Goal: Check status: Check status

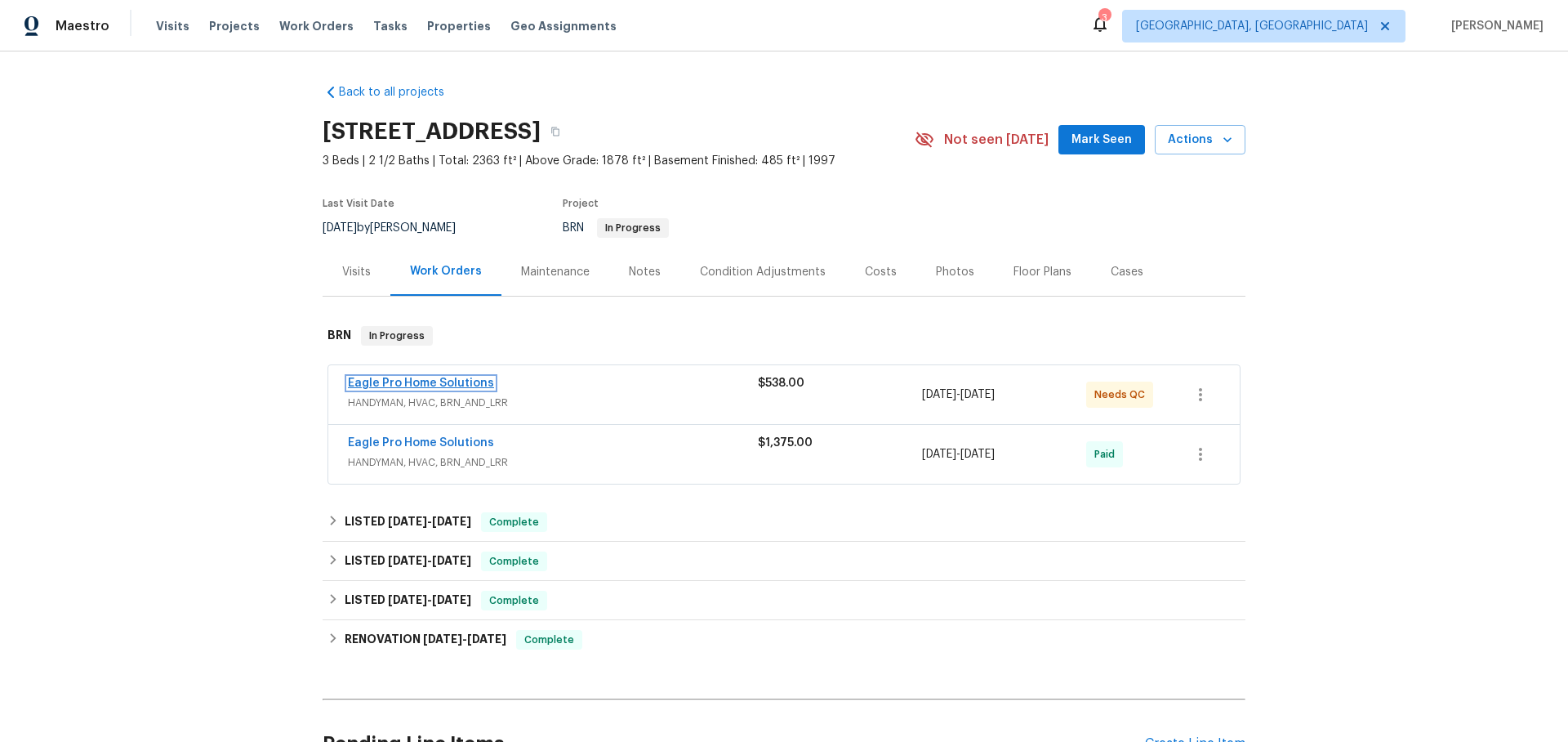
click at [403, 383] on link "Eagle Pro Home Solutions" at bounding box center [421, 383] width 146 height 11
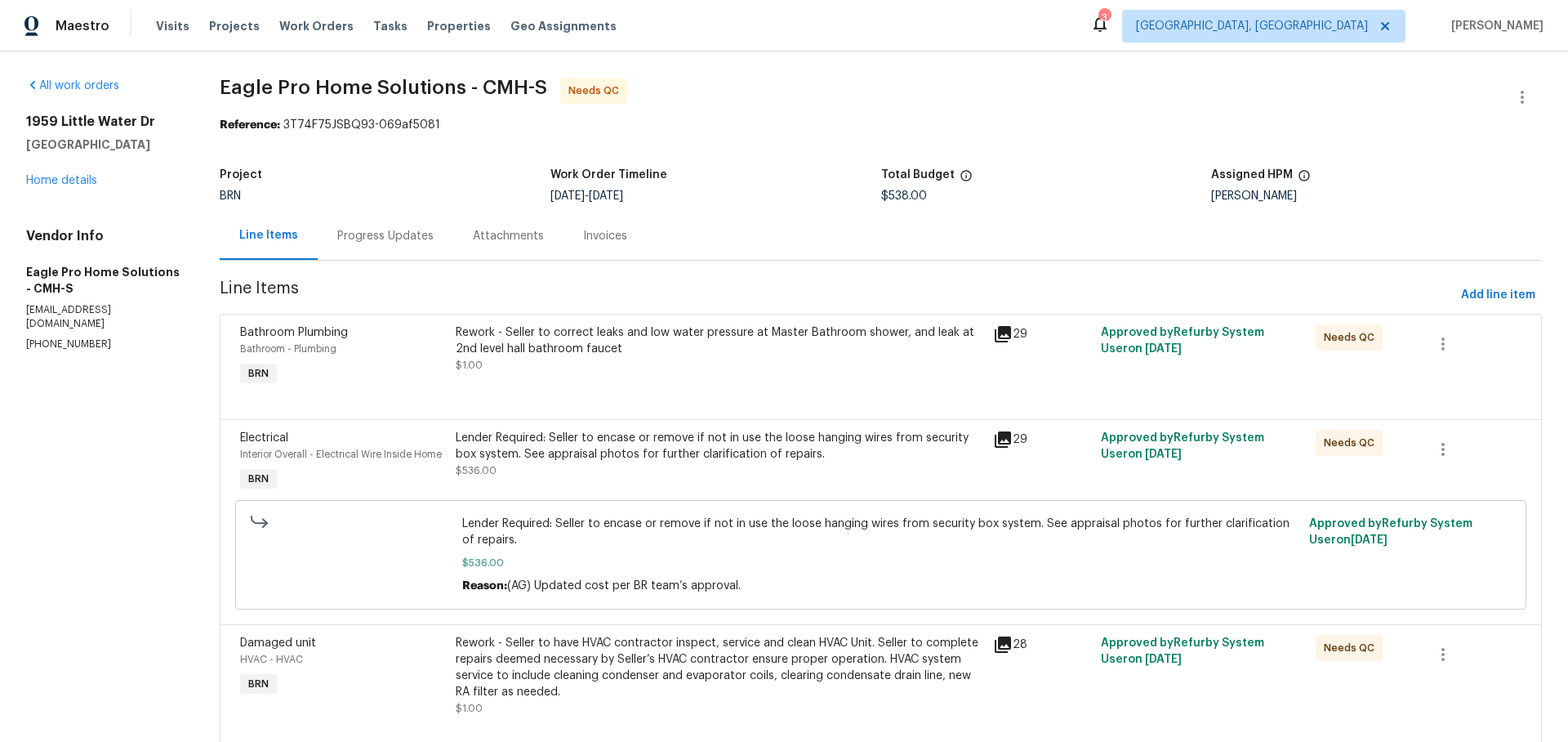
scroll to position [52, 0]
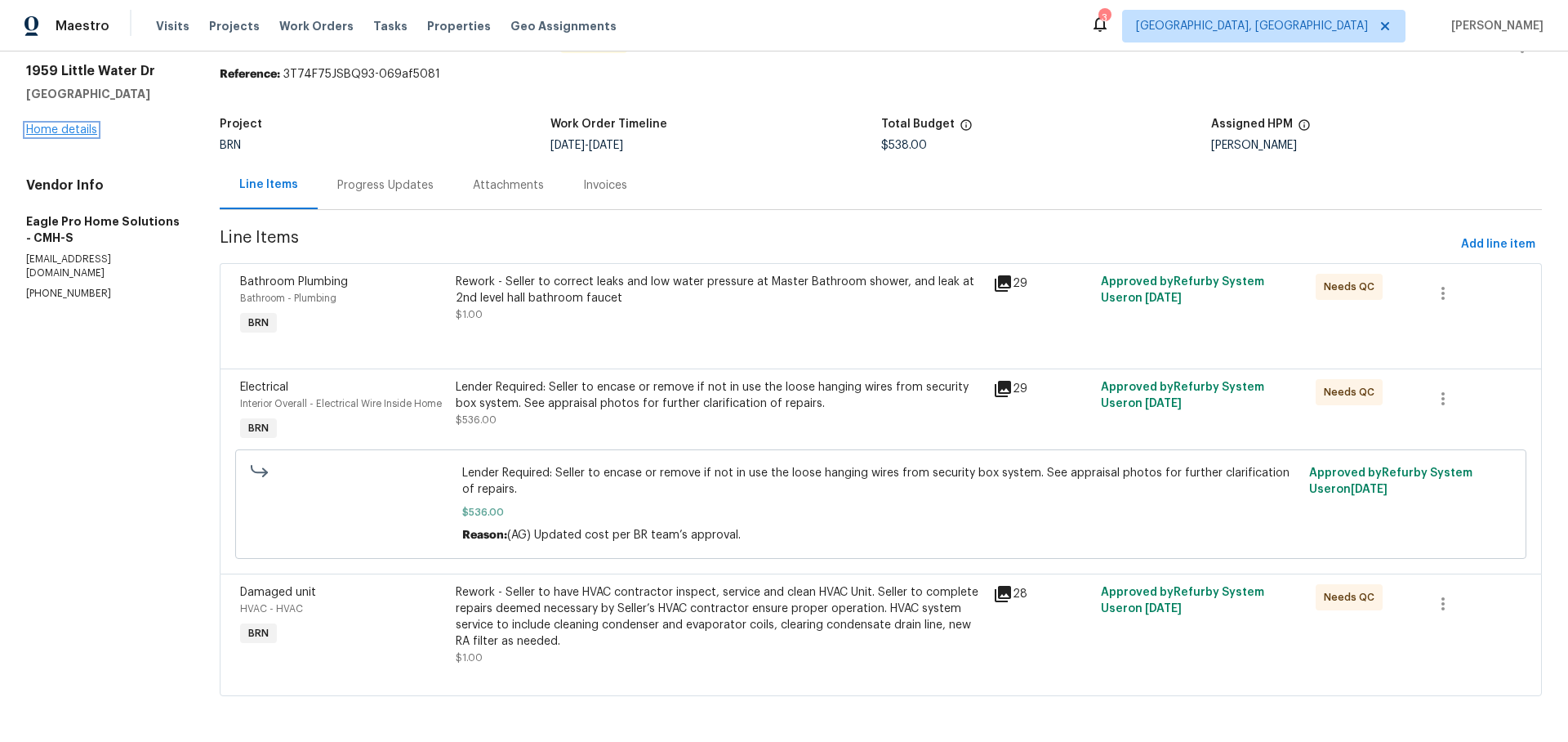
click at [87, 129] on link "Home details" at bounding box center [61, 129] width 71 height 11
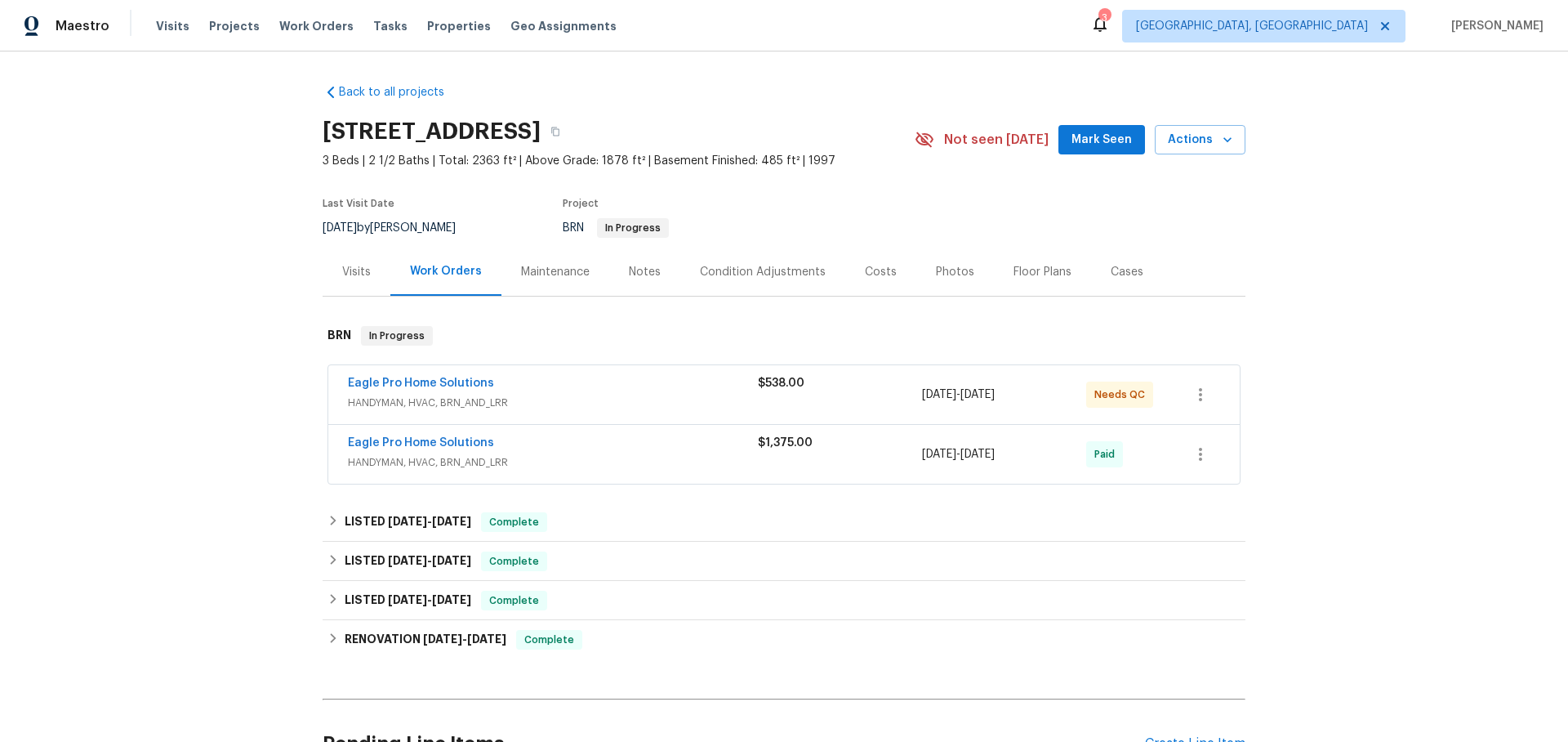
click at [571, 436] on div "Eagle Pro Home Solutions" at bounding box center [553, 444] width 410 height 20
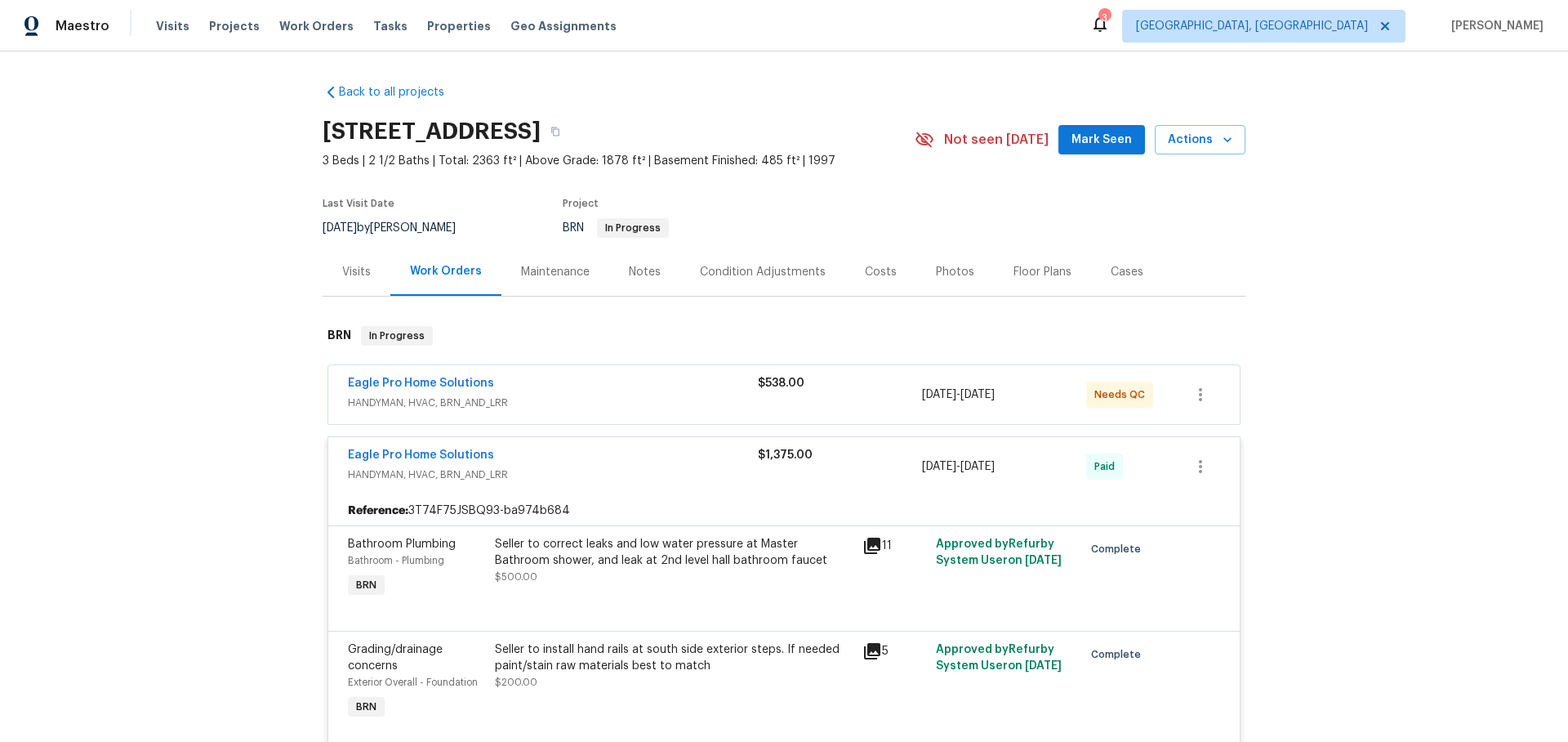
click at [513, 379] on div "Eagle Pro Home Solutions" at bounding box center [553, 384] width 410 height 20
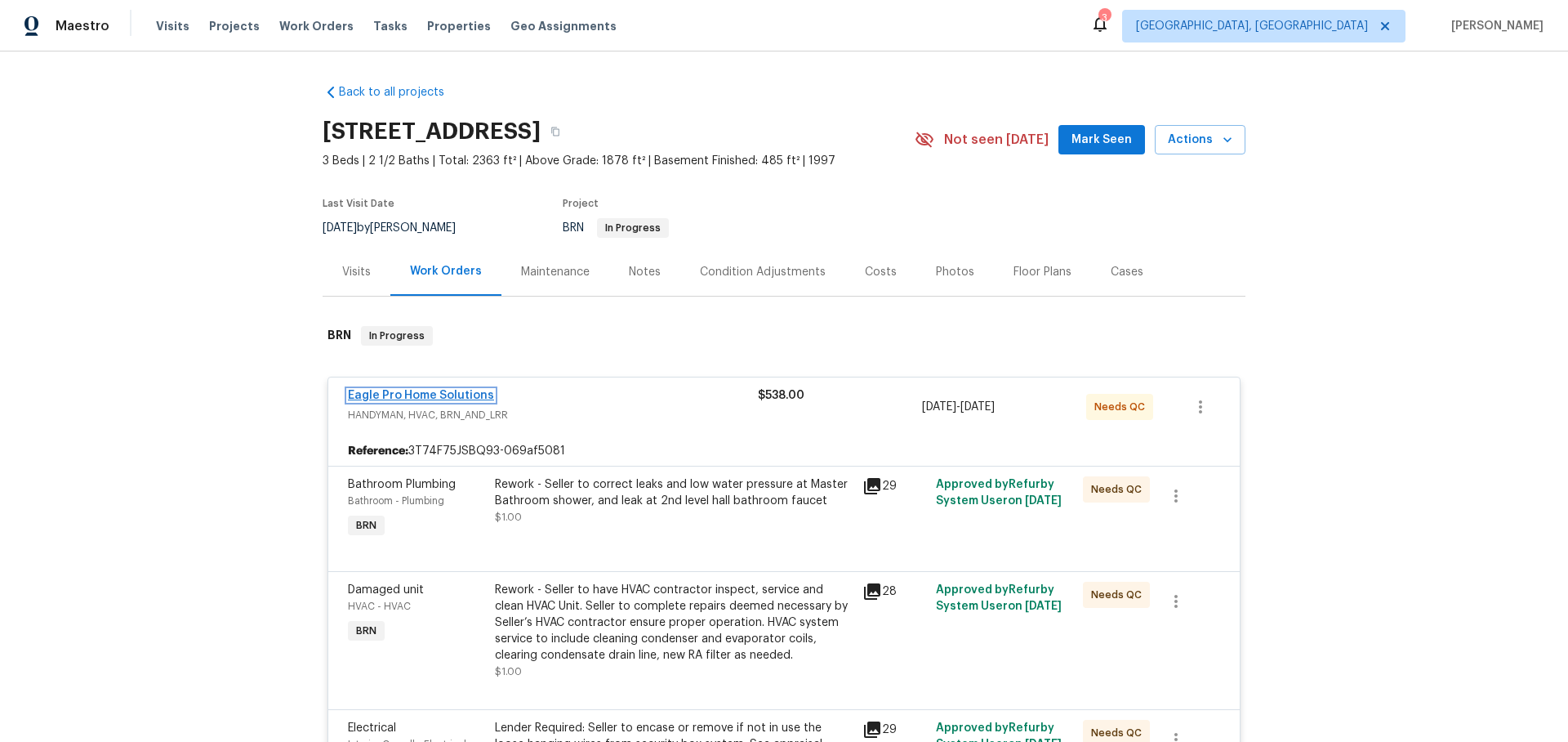
click at [435, 392] on link "Eagle Pro Home Solutions" at bounding box center [421, 395] width 146 height 11
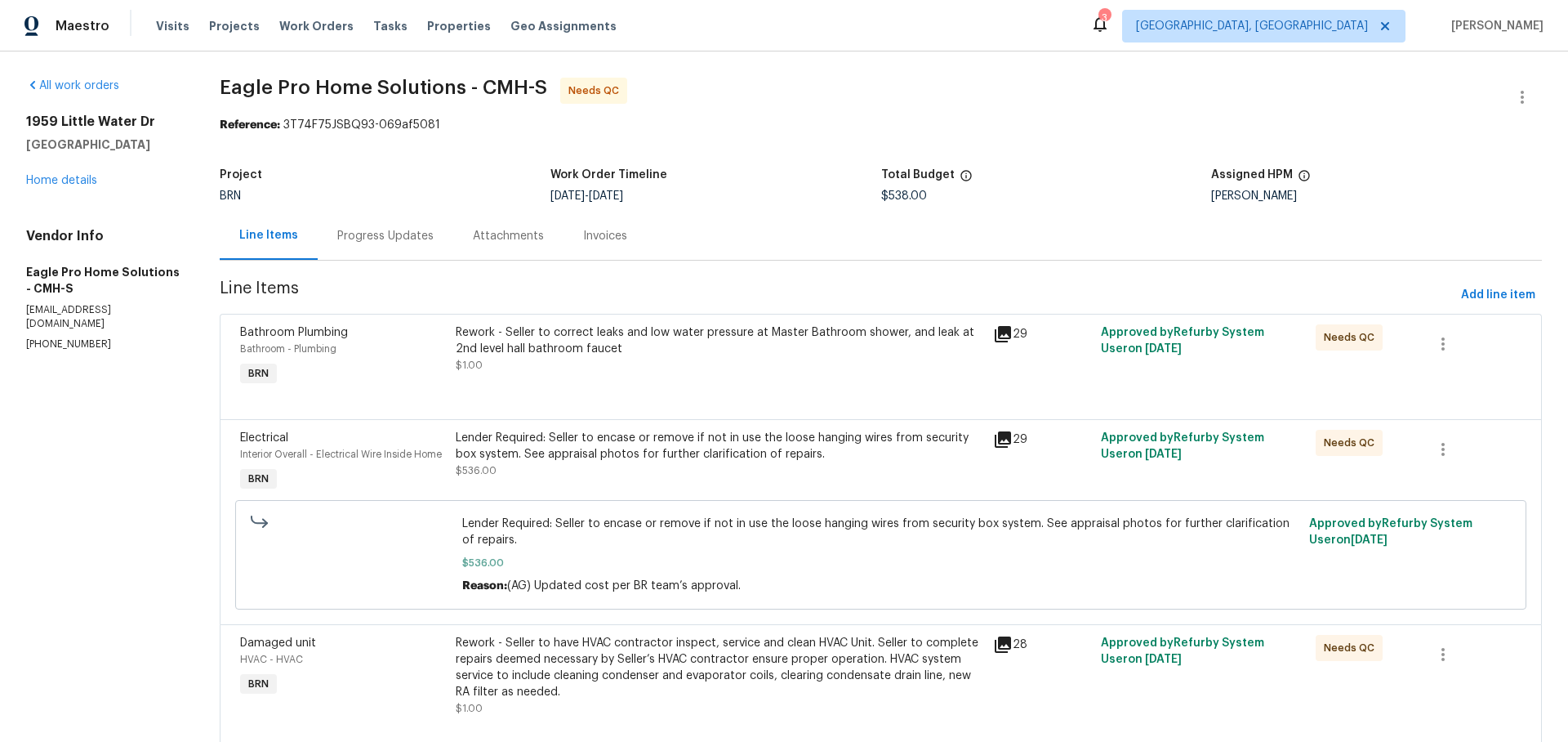
click at [390, 224] on div "Progress Updates" at bounding box center [385, 236] width 136 height 48
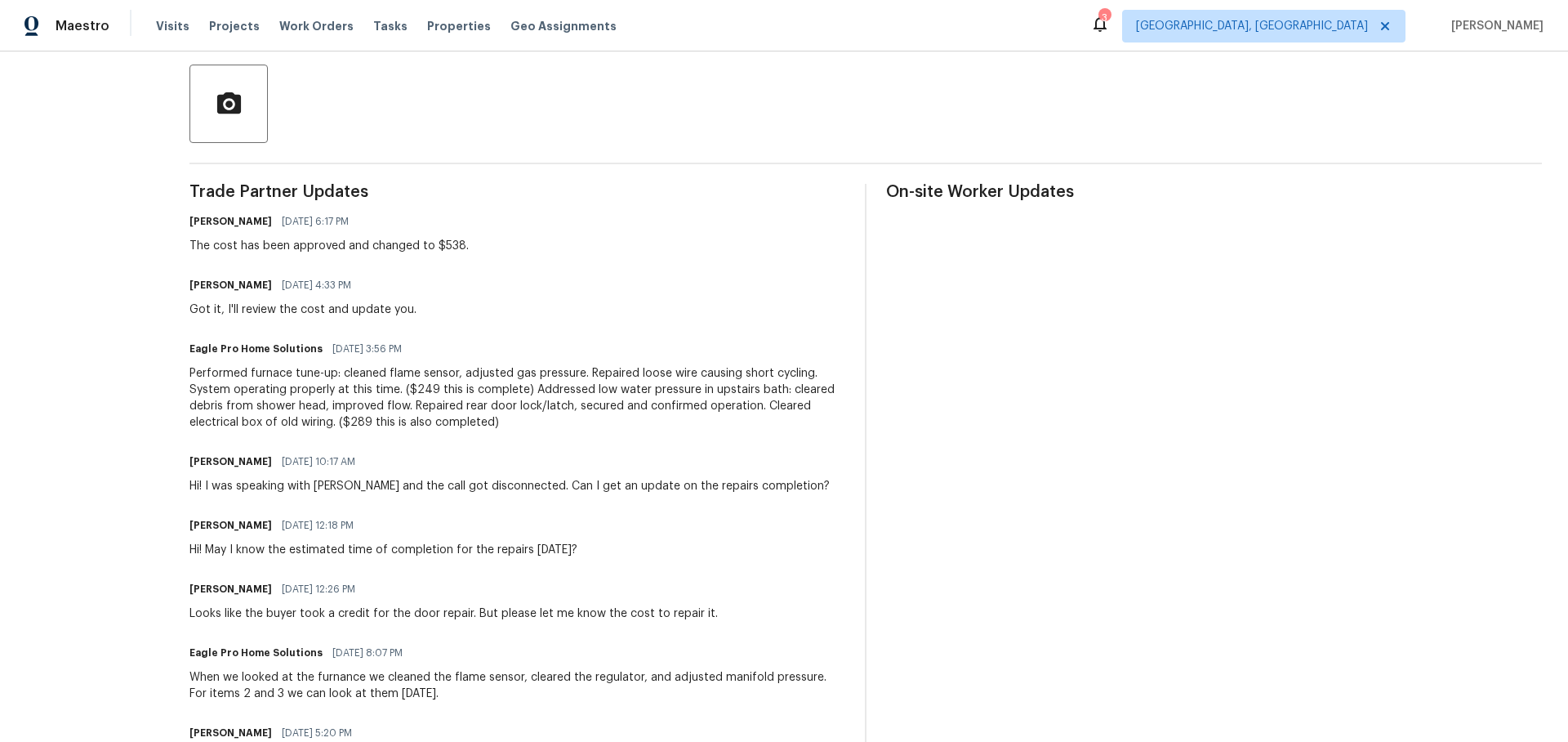
scroll to position [383, 0]
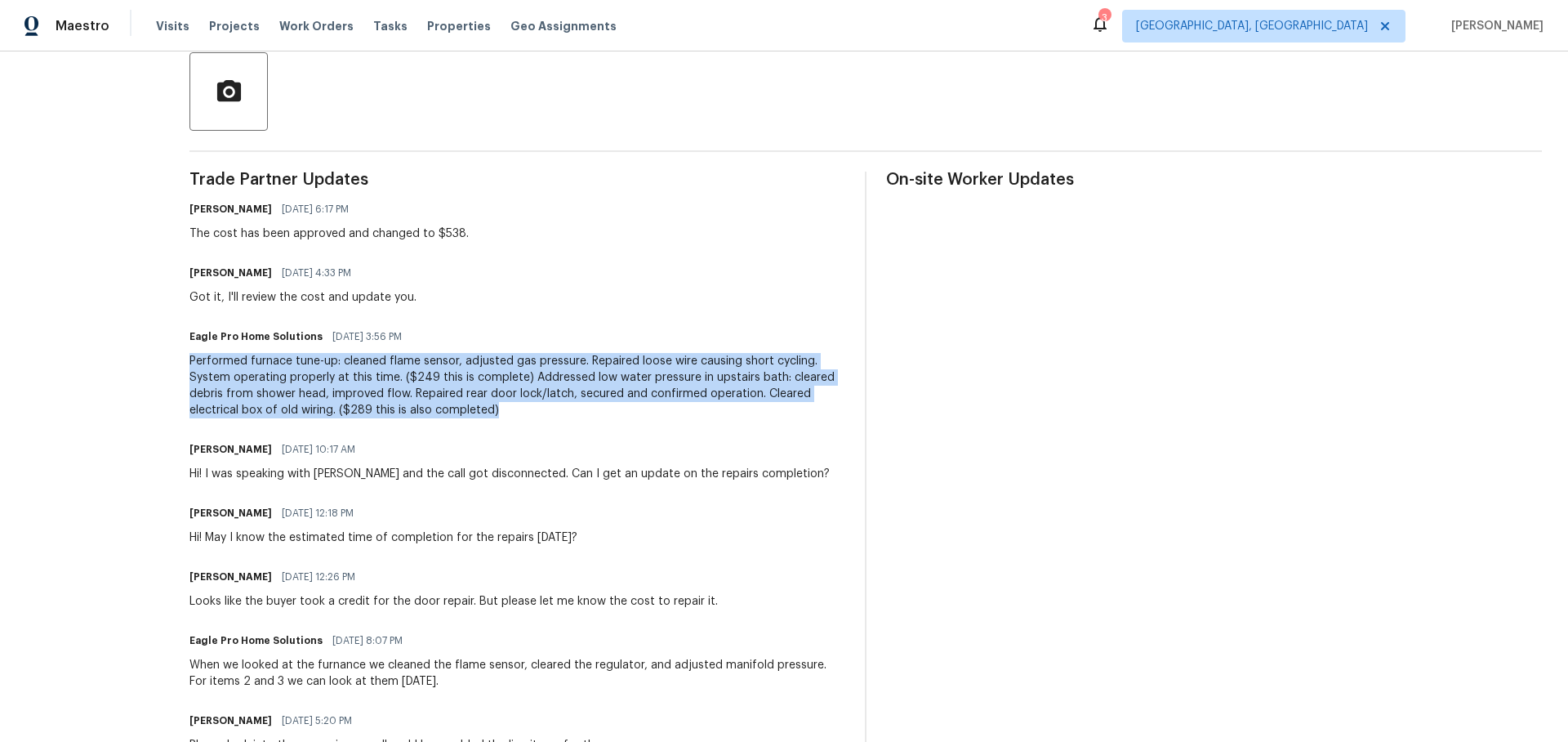
drag, startPoint x: 234, startPoint y: 361, endPoint x: 547, endPoint y: 412, distance: 317.1
click at [547, 412] on div "Performed furnace tune-up: cleaned flame sensor, adjusted gas pressure. Repaire…" at bounding box center [518, 385] width 656 height 65
copy div "Performed furnace tune-up: cleaned flame sensor, adjusted gas pressure. Repaire…"
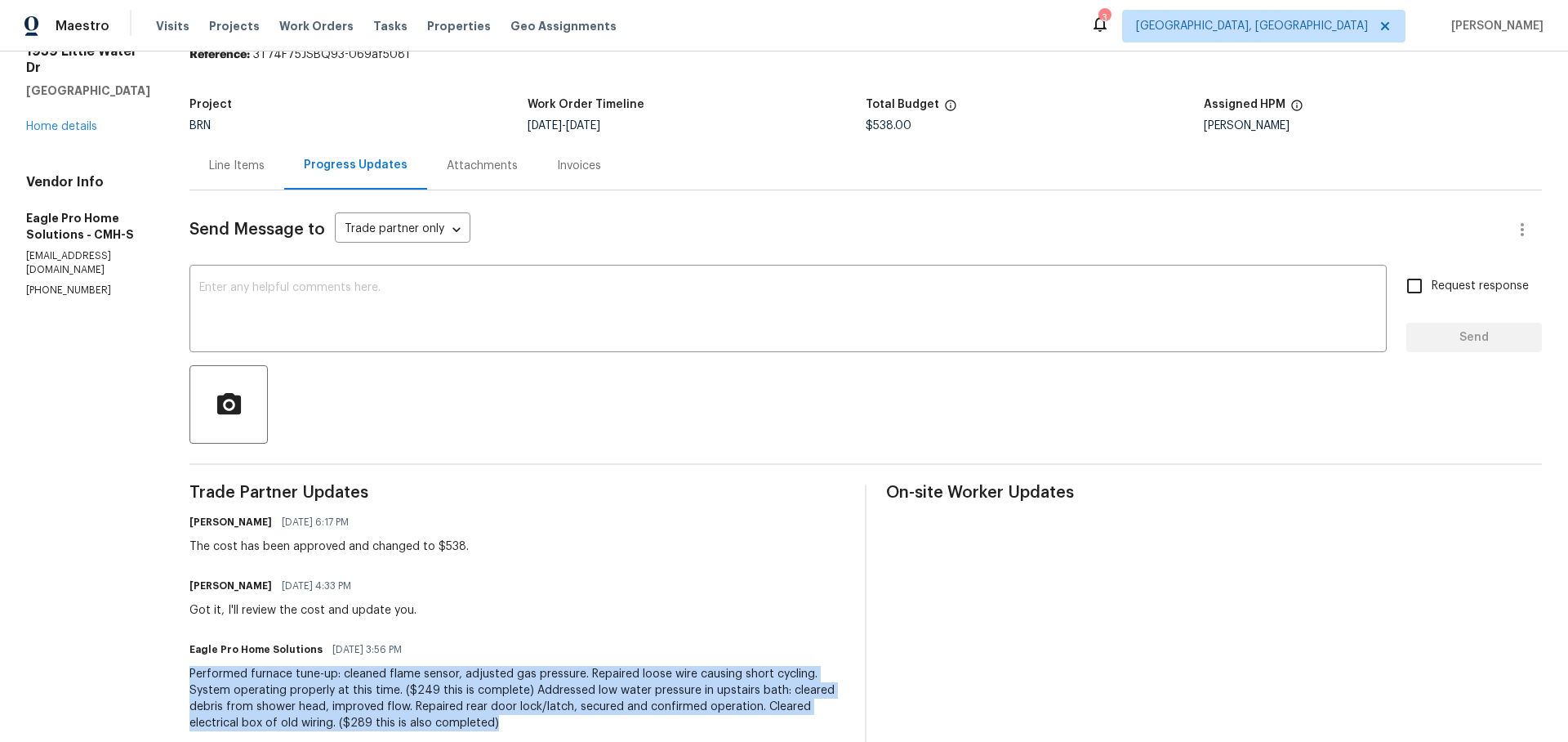
scroll to position [0, 0]
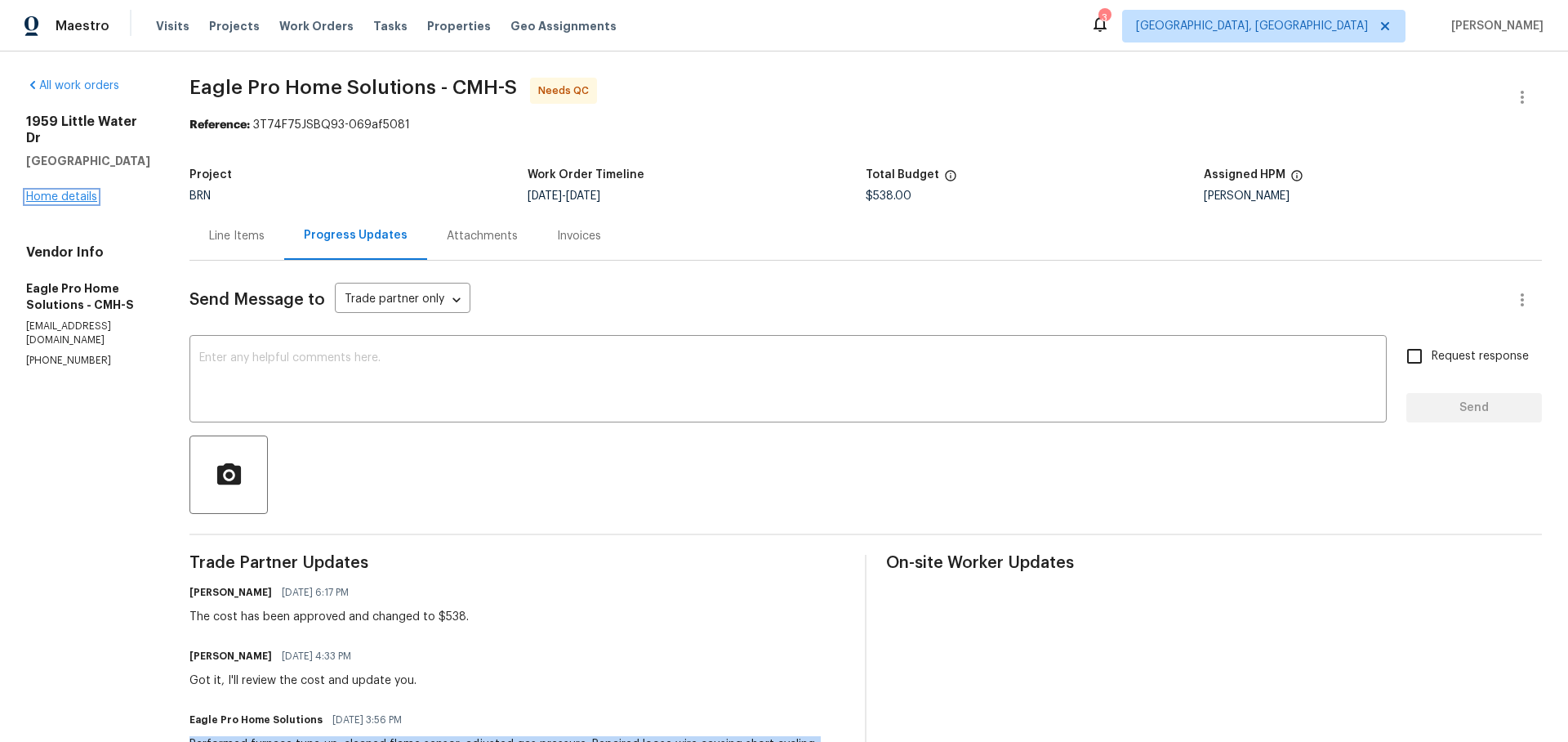
click at [80, 191] on link "Home details" at bounding box center [61, 197] width 71 height 11
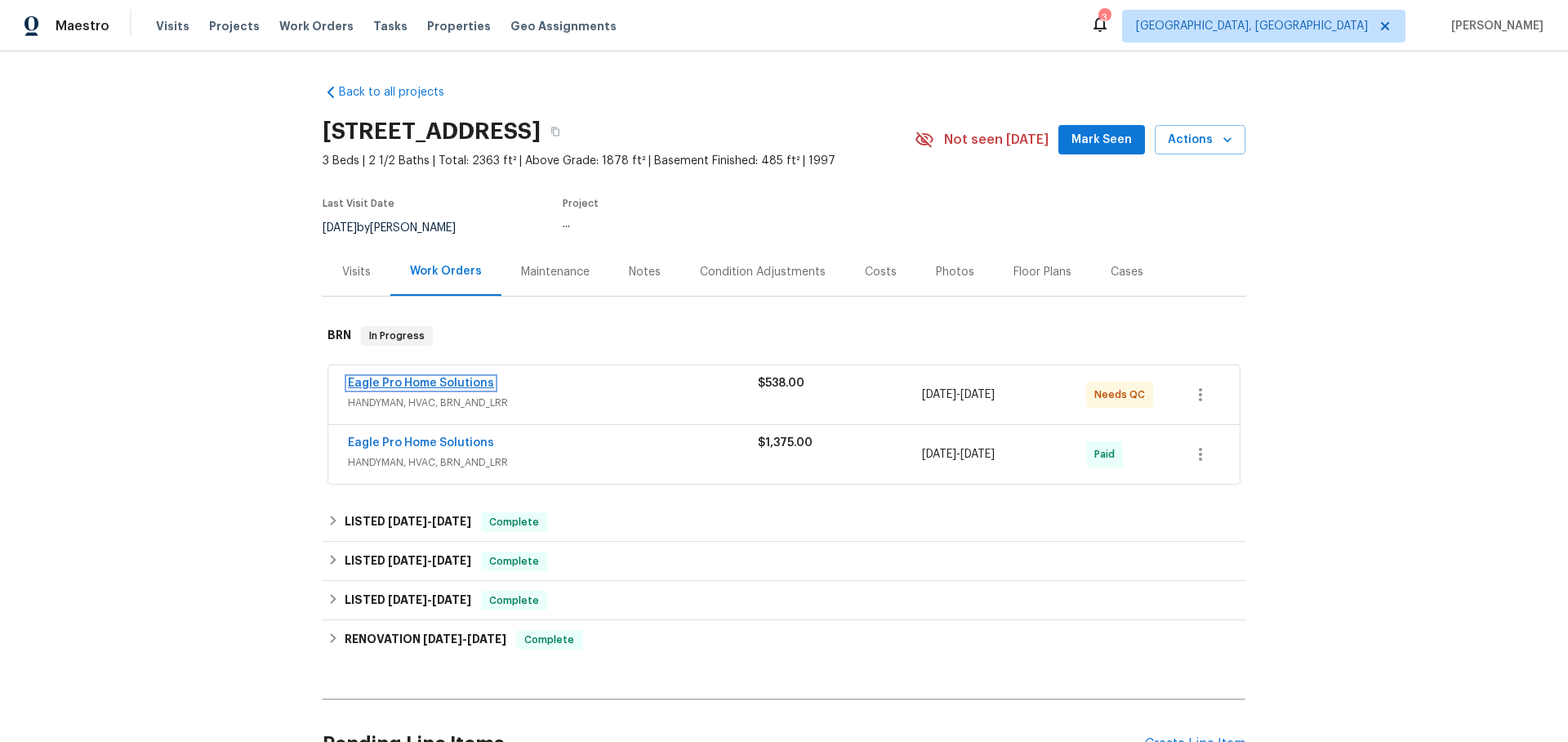
click at [440, 385] on link "Eagle Pro Home Solutions" at bounding box center [421, 383] width 146 height 11
